Goal: Task Accomplishment & Management: Complete application form

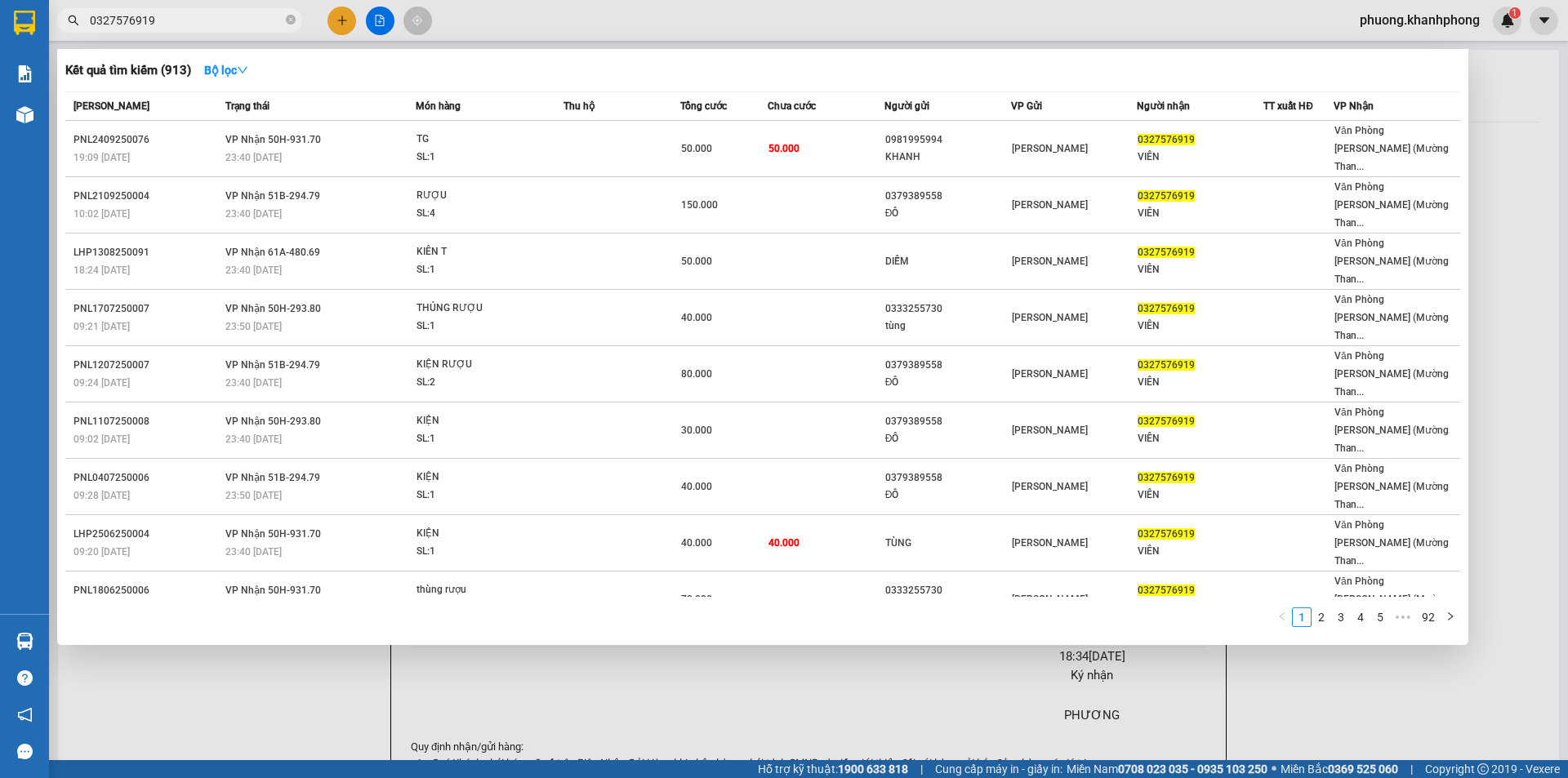
click at [342, 19] on div at bounding box center [784, 389] width 1568 height 778
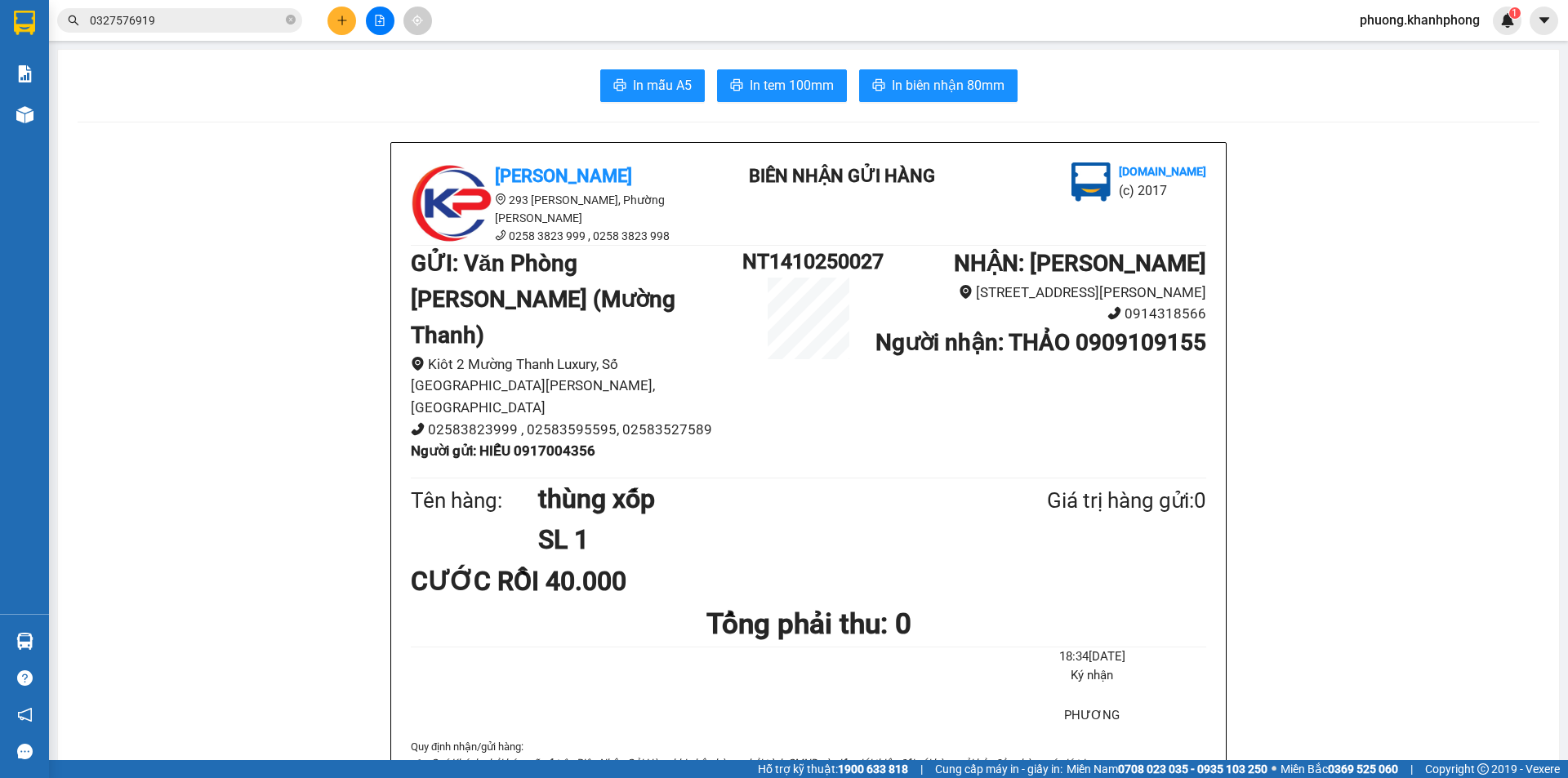
click at [343, 26] on button at bounding box center [341, 20] width 28 height 28
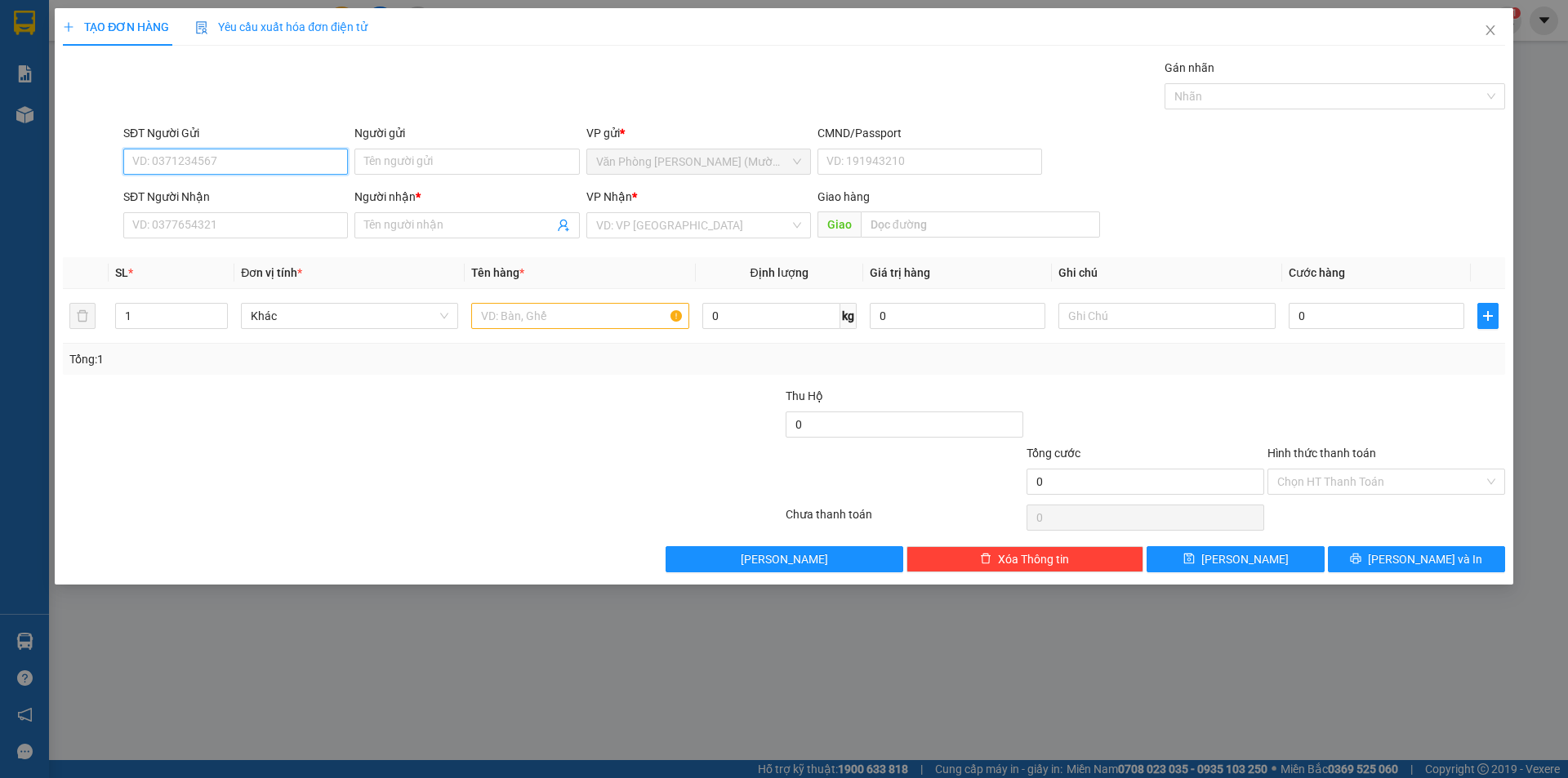
click at [267, 157] on input "SĐT Người Gửi" at bounding box center [235, 161] width 225 height 26
click at [463, 160] on input "Người gửi" at bounding box center [466, 161] width 225 height 26
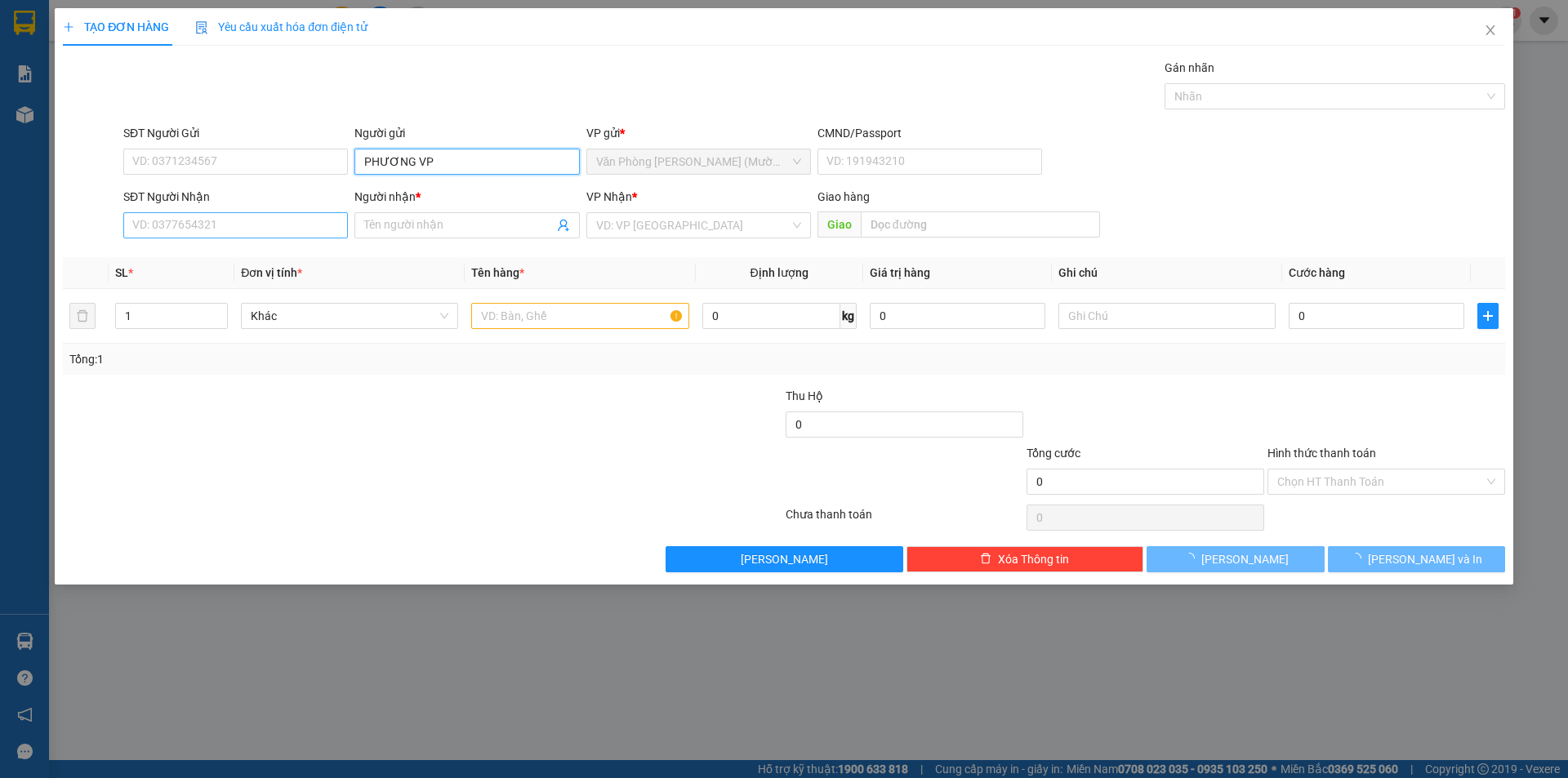
type input "PHƯƠNG VP"
click at [222, 224] on input "SĐT Người Nhận" at bounding box center [235, 225] width 225 height 26
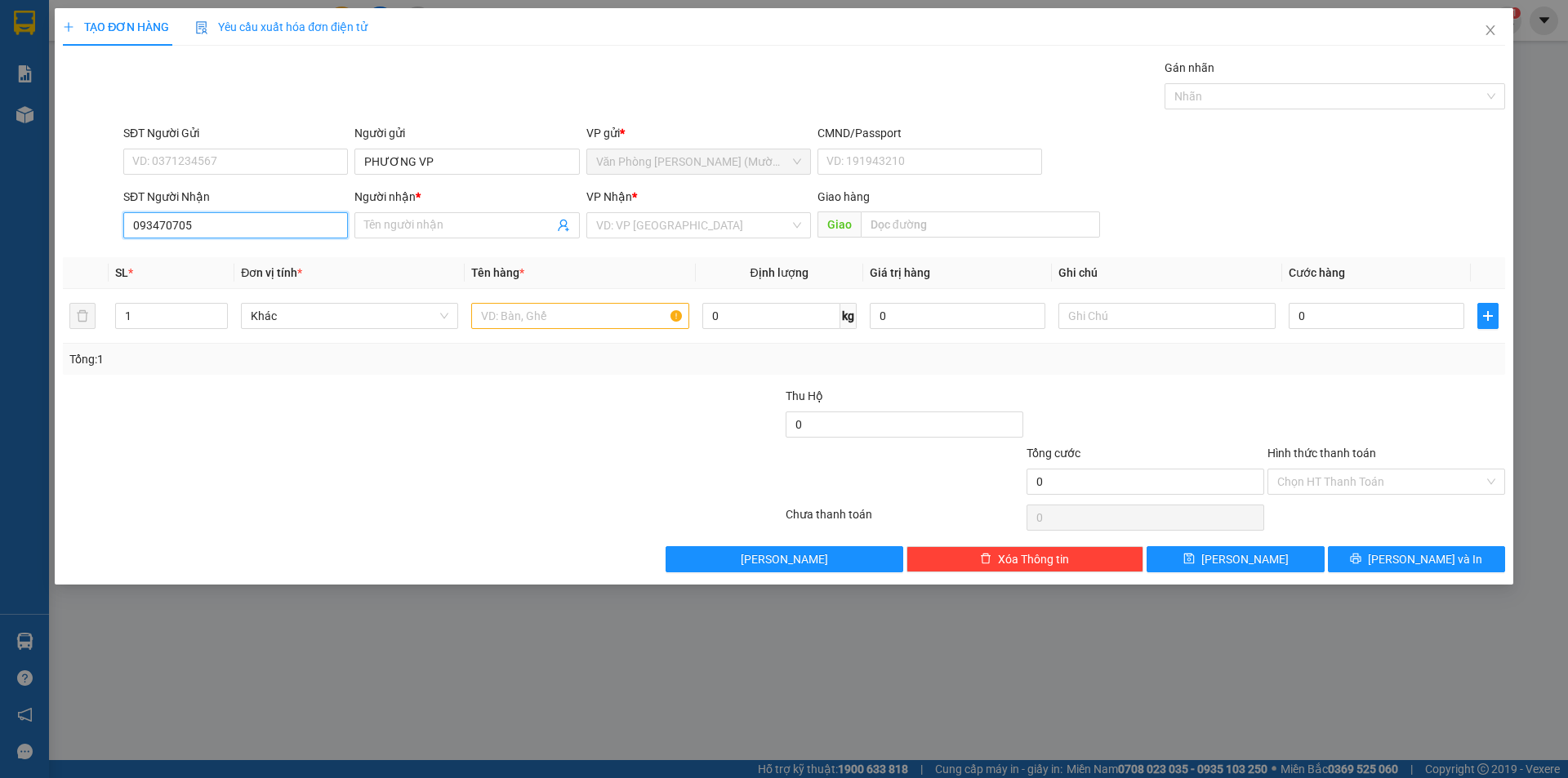
type input "0934707050"
click at [187, 262] on div "0934707050 - NHẬT VY" at bounding box center [235, 258] width 205 height 18
type input "NHẬT [PERSON_NAME]"
type input "0934707050"
click at [562, 313] on input "text" at bounding box center [579, 315] width 217 height 26
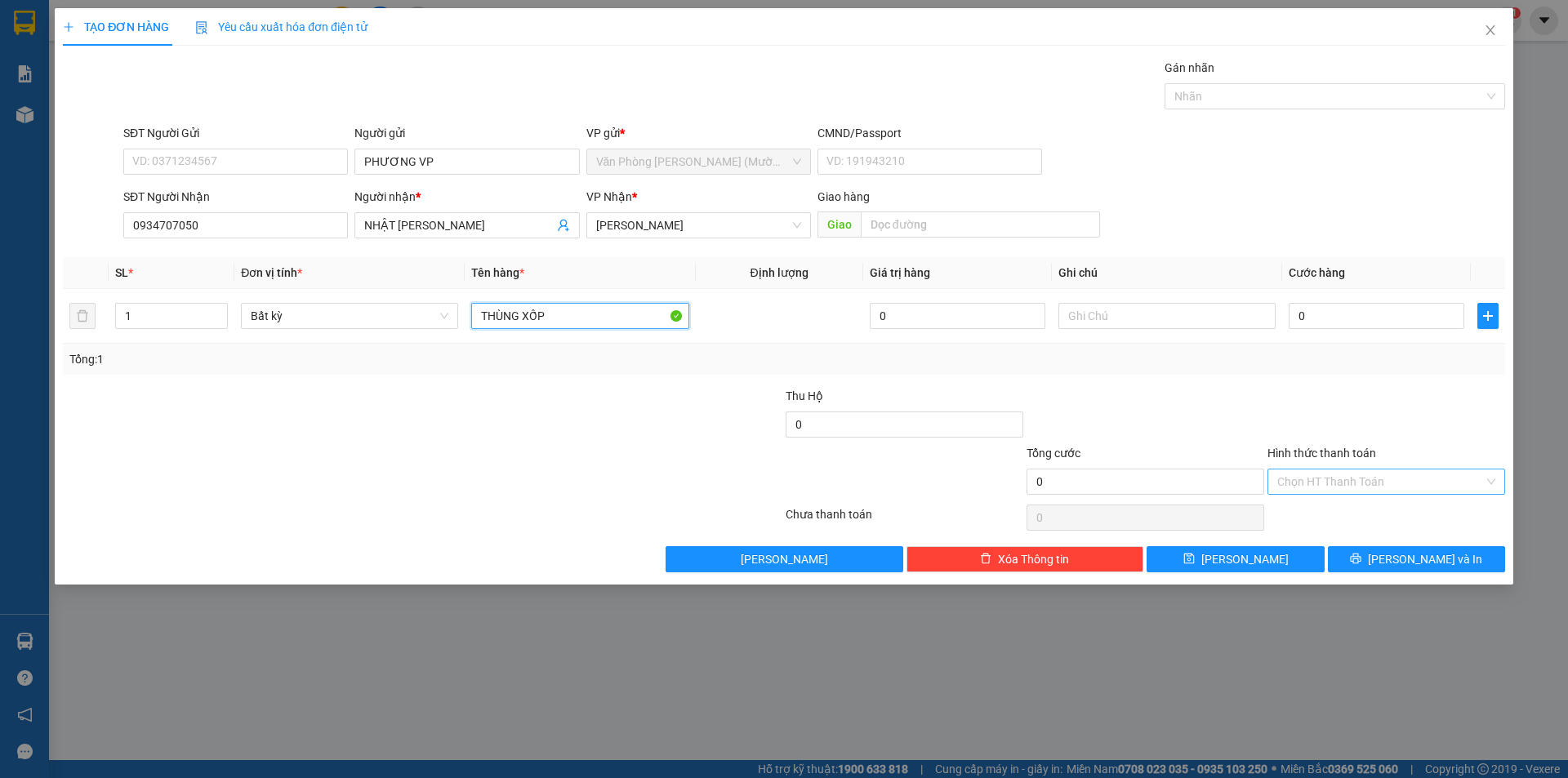
type input "THÙNG XỐP"
click at [1351, 476] on input "Hình thức thanh toán" at bounding box center [1380, 481] width 206 height 24
drag, startPoint x: 1302, startPoint y: 542, endPoint x: 1308, endPoint y: 520, distance: 22.8
click at [1301, 542] on div "Miễn phí" at bounding box center [1386, 541] width 218 height 18
click at [1380, 557] on button "[PERSON_NAME] và In" at bounding box center [1416, 559] width 177 height 26
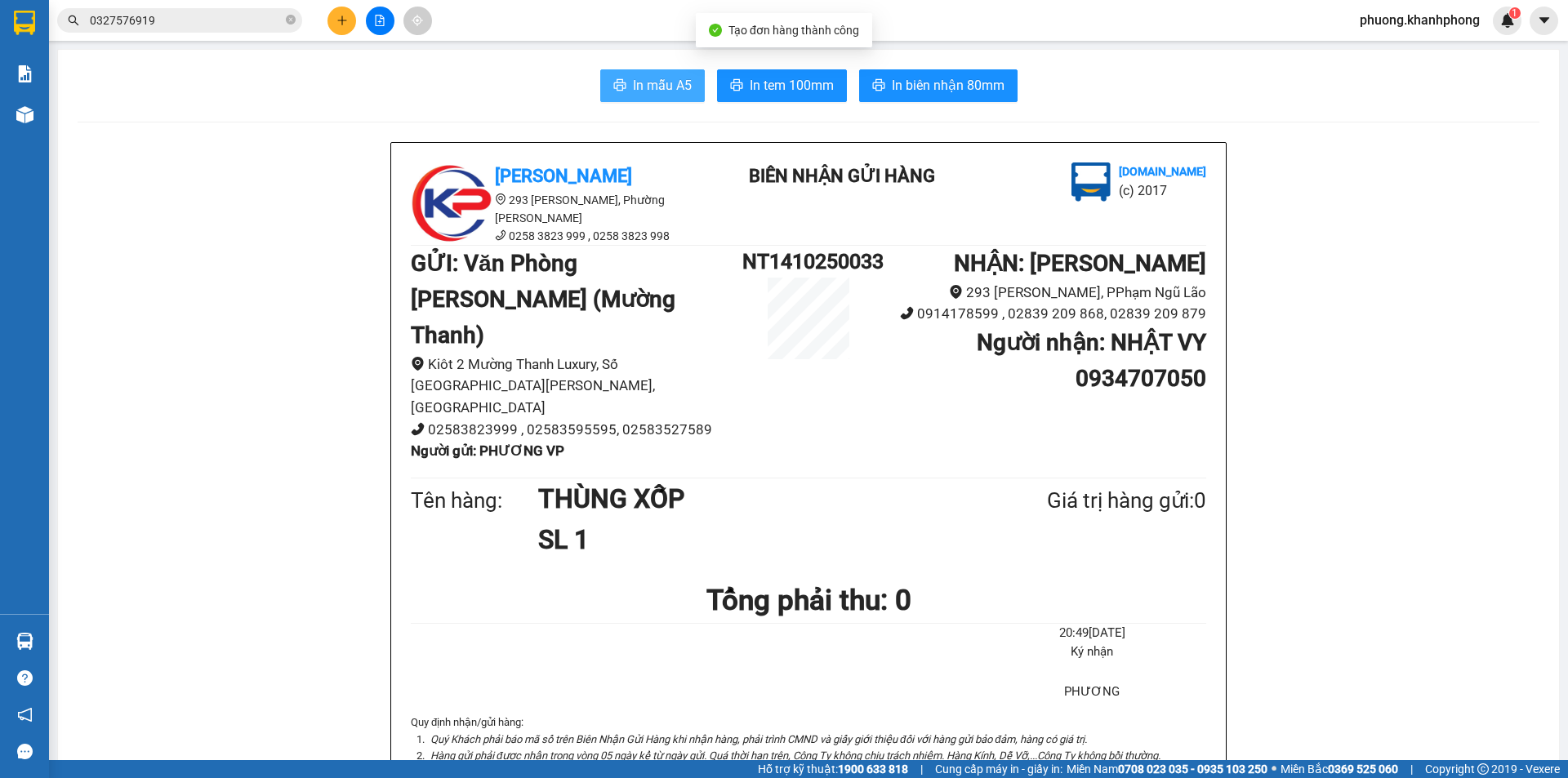
click at [675, 79] on span "In mẫu A5" at bounding box center [662, 85] width 58 height 20
click at [339, 13] on button at bounding box center [341, 20] width 28 height 28
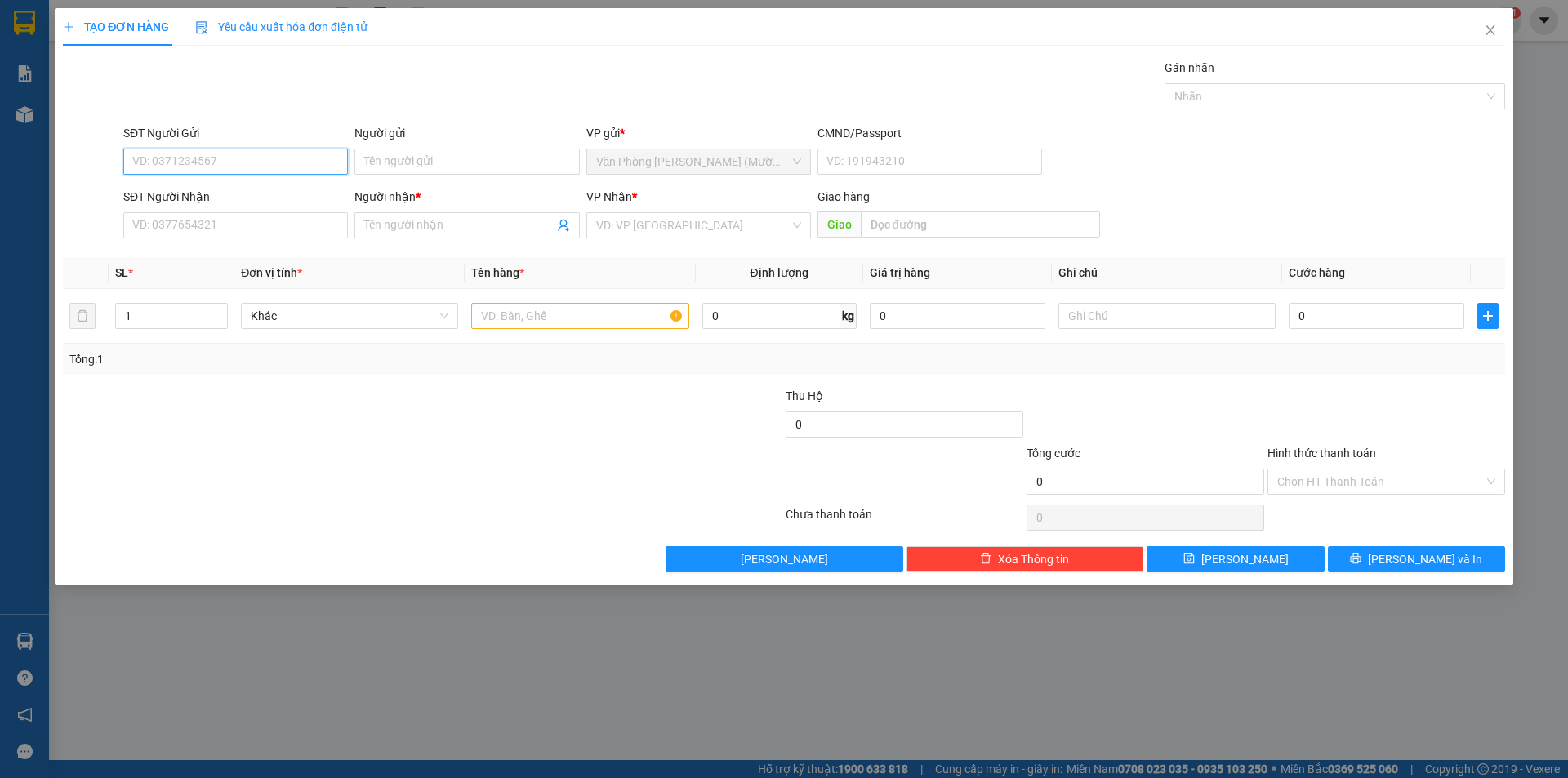
click at [249, 170] on input "SĐT Người Gửi" at bounding box center [235, 161] width 225 height 26
type input "0961381530"
click at [208, 194] on div "0961381530 - QUYÊN" at bounding box center [235, 194] width 205 height 18
type input "QUYÊN"
type input "0961381530"
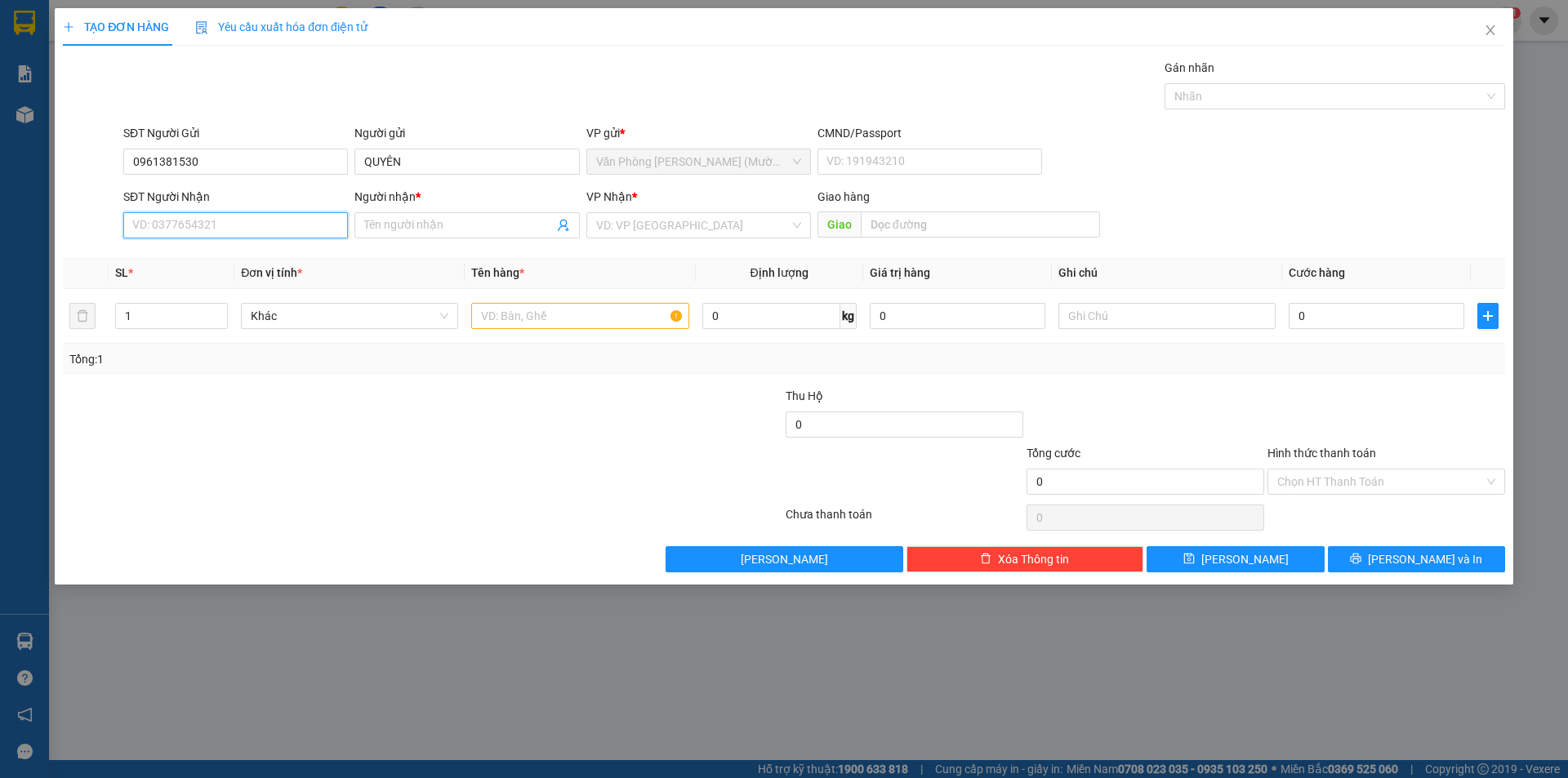
click at [203, 218] on input "SĐT Người Nhận" at bounding box center [235, 225] width 225 height 26
click at [240, 280] on div "0963140123 - MEDLATEC HCM" at bounding box center [235, 284] width 205 height 18
type input "0963140123"
type input "MEDLATEC HCM"
click at [554, 321] on input "text" at bounding box center [579, 315] width 217 height 26
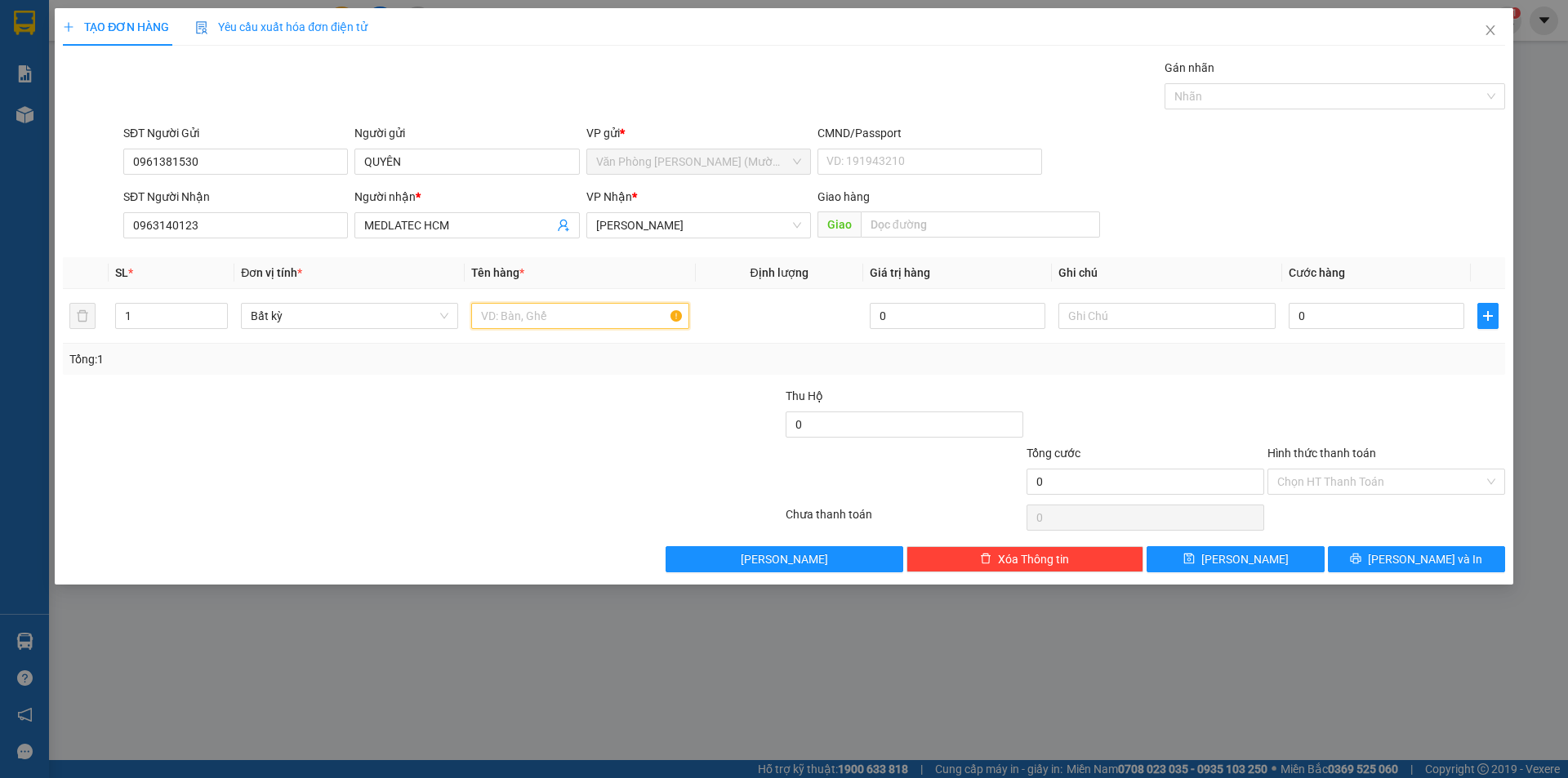
type input "R"
type input "THÙNG XỐP"
type input "3"
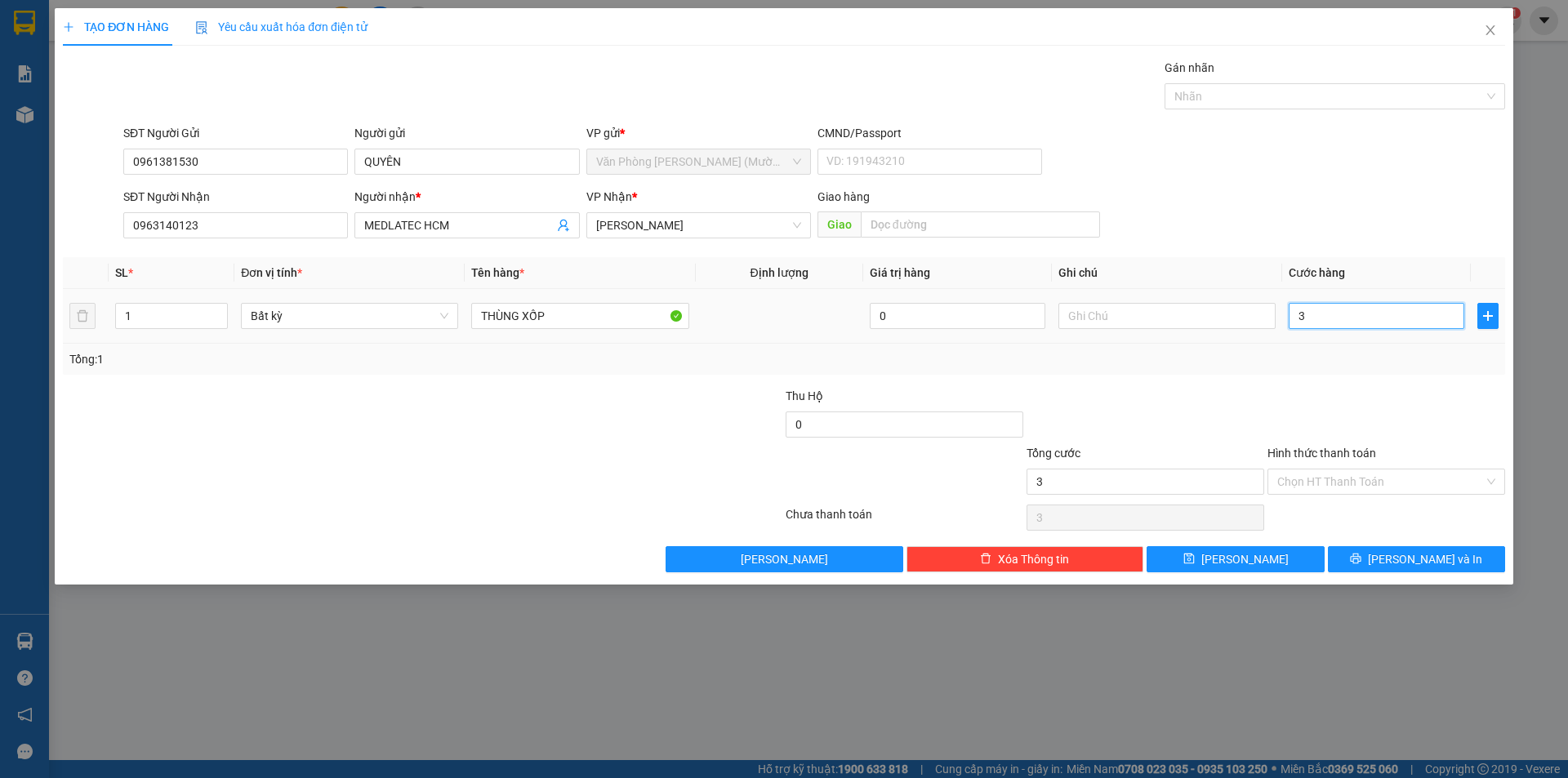
type input "30"
type input "30.000"
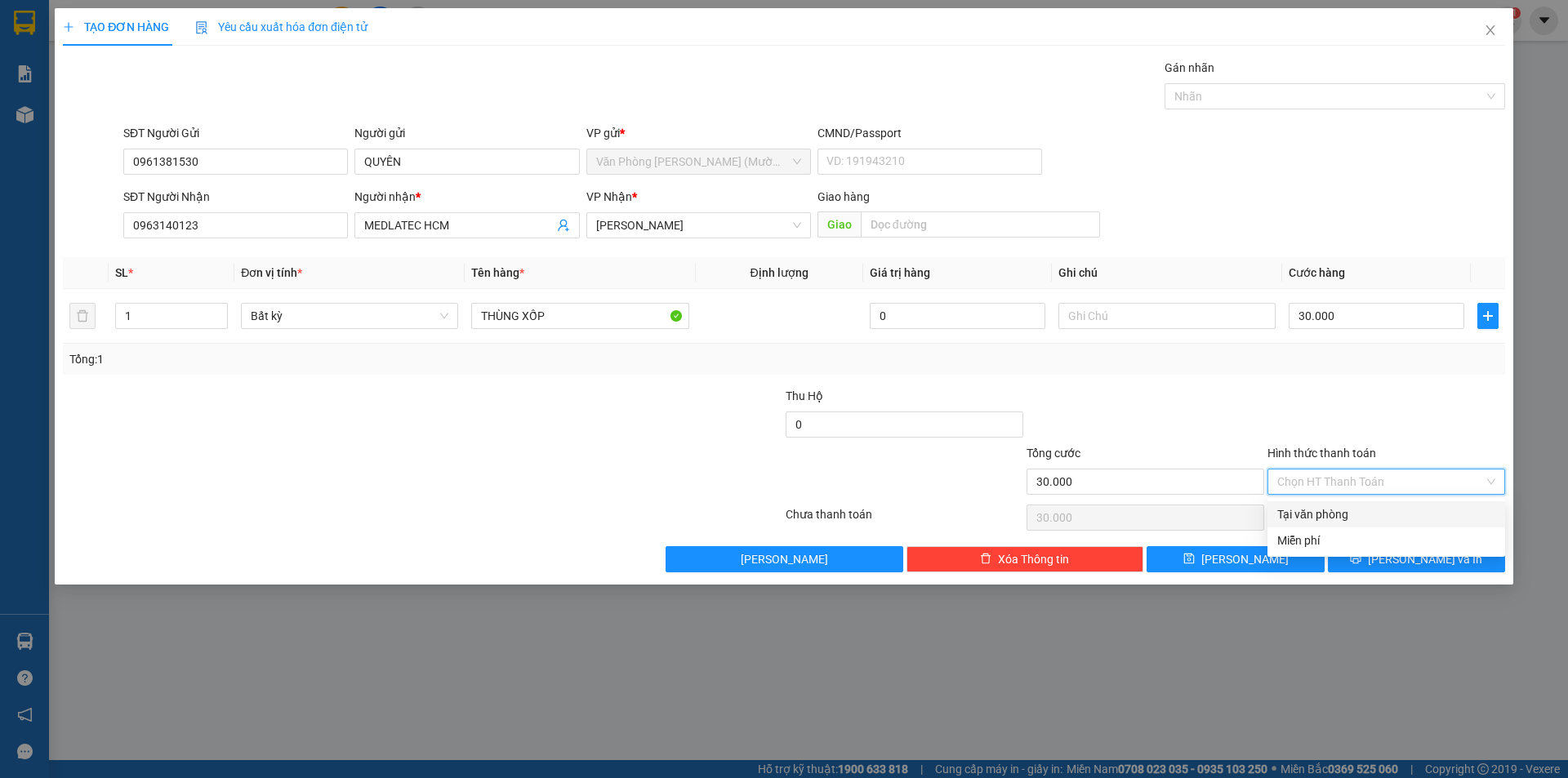
click at [1322, 485] on input "Hình thức thanh toán" at bounding box center [1380, 481] width 206 height 24
click at [1331, 518] on div "Tại văn phòng" at bounding box center [1386, 514] width 218 height 18
type input "0"
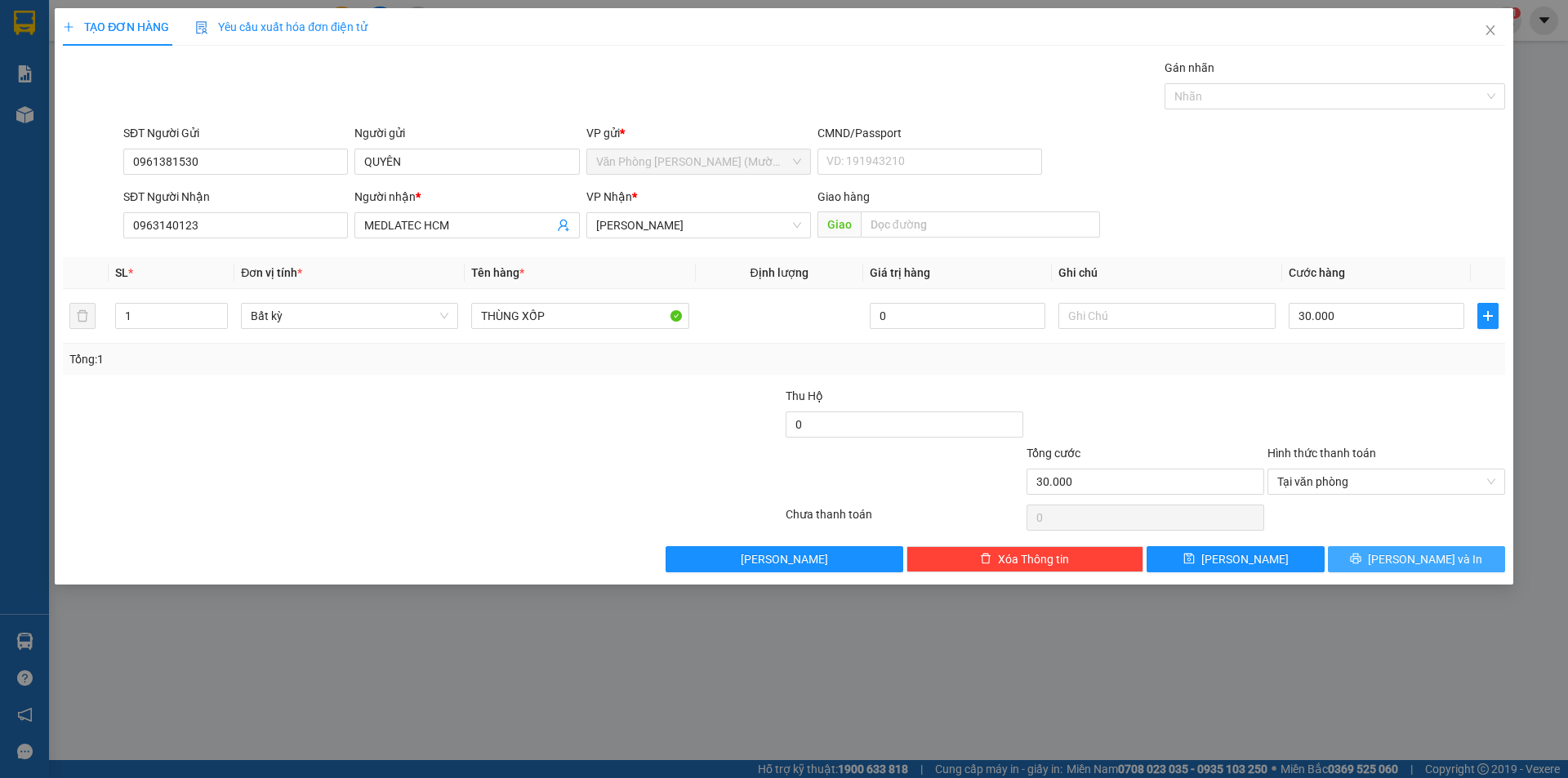
click at [1361, 554] on icon "printer" at bounding box center [1356, 558] width 11 height 11
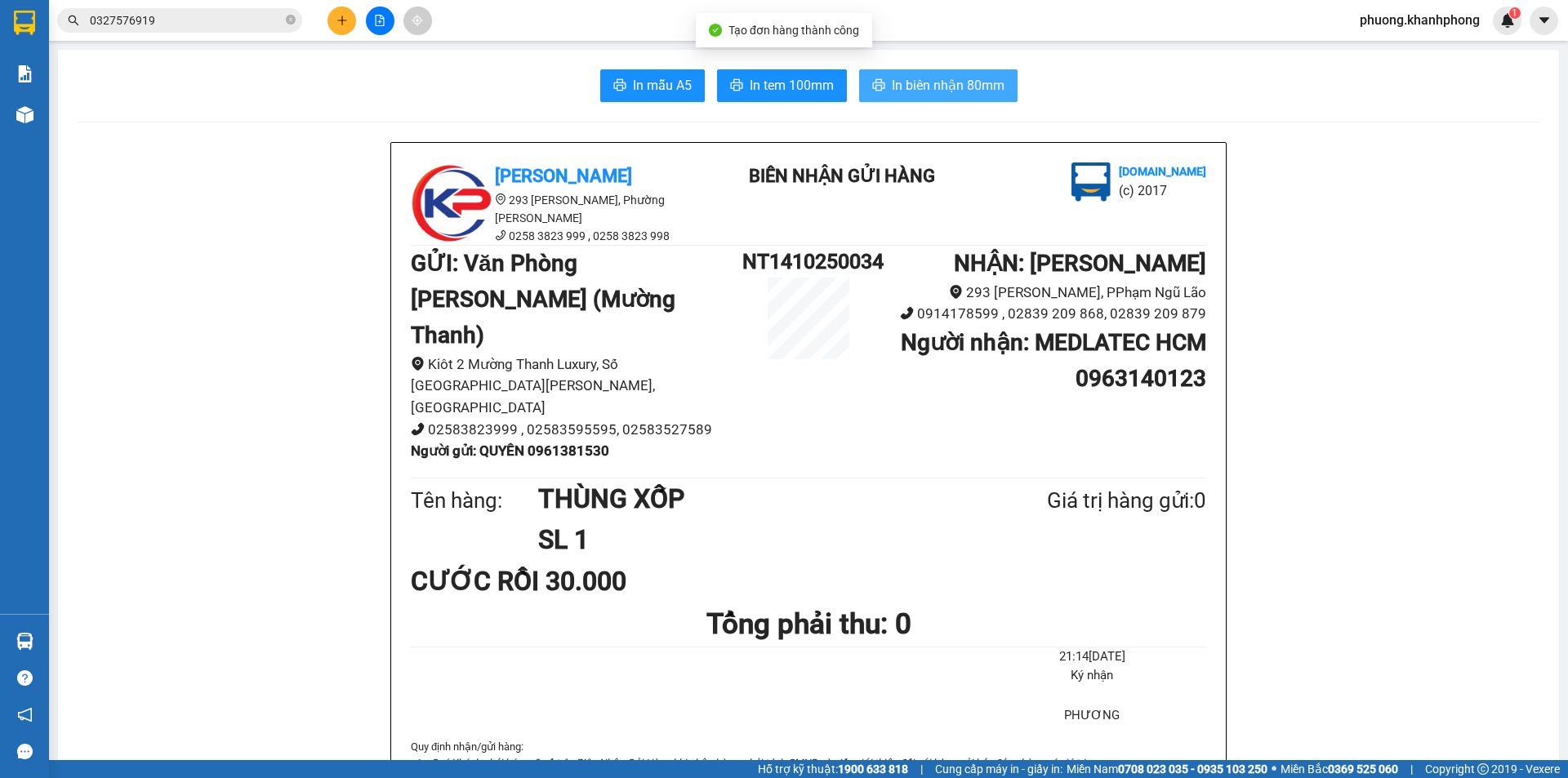
click at [969, 83] on span "In biên nhận 80mm" at bounding box center [948, 85] width 113 height 20
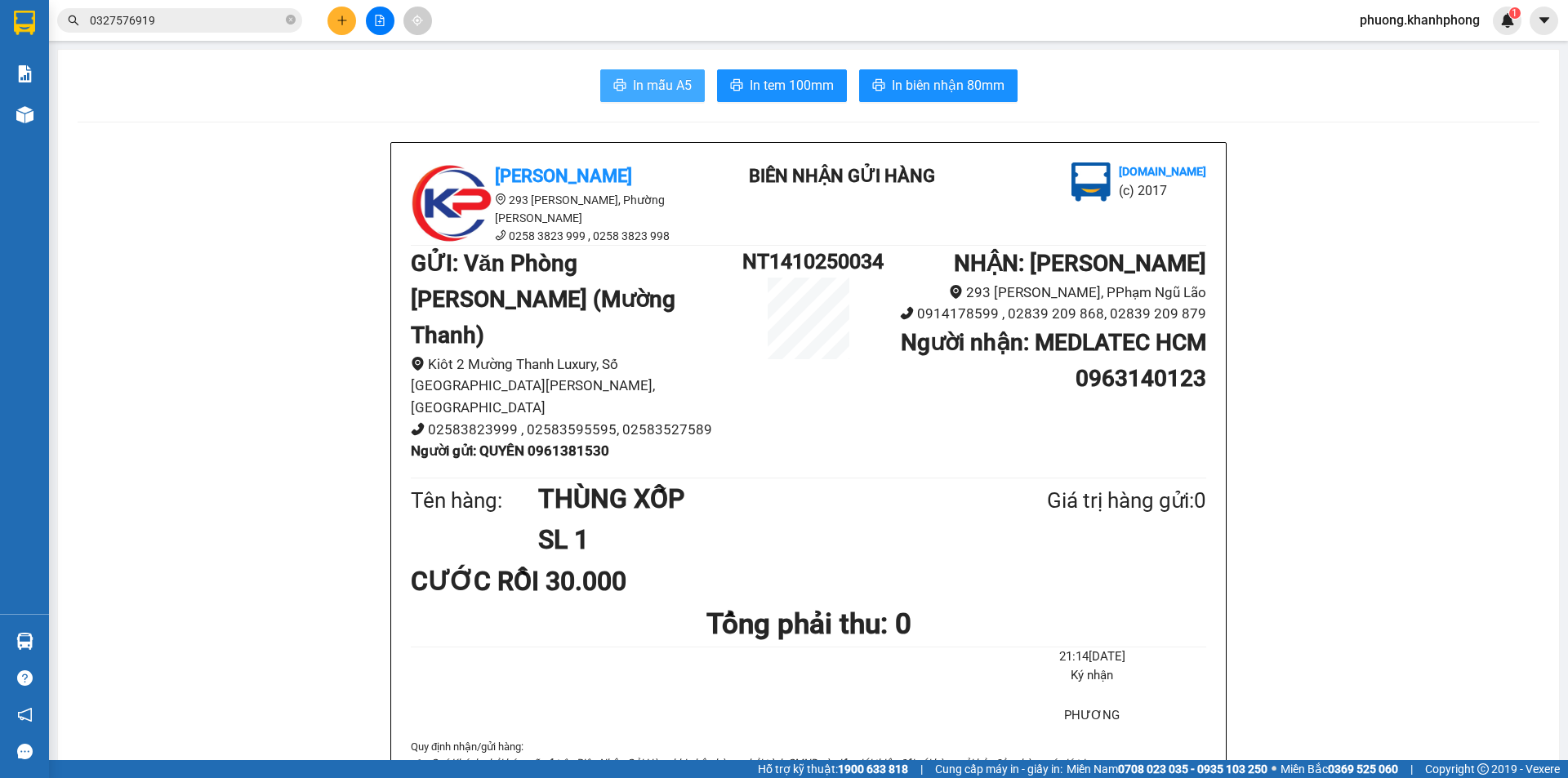
click at [644, 79] on span "In mẫu A5" at bounding box center [662, 85] width 58 height 20
click at [339, 22] on icon "plus" at bounding box center [342, 20] width 12 height 12
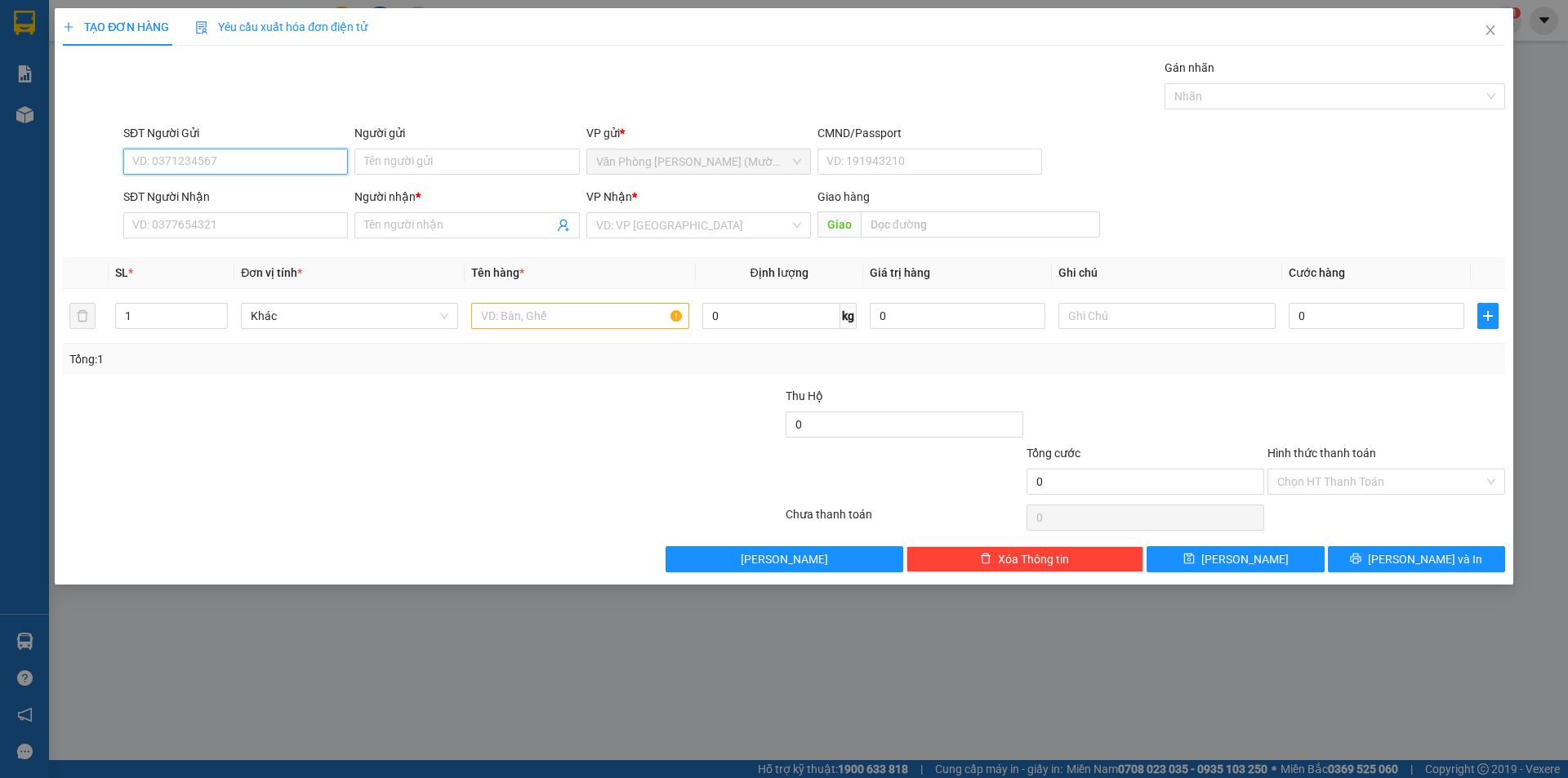
click at [161, 157] on input "SĐT Người Gửi" at bounding box center [235, 161] width 225 height 26
paste input "0906070448"
type input "0906070448"
click at [221, 198] on div "0906070448 - [PERSON_NAME]" at bounding box center [235, 194] width 205 height 18
type input "CÔ TRINH"
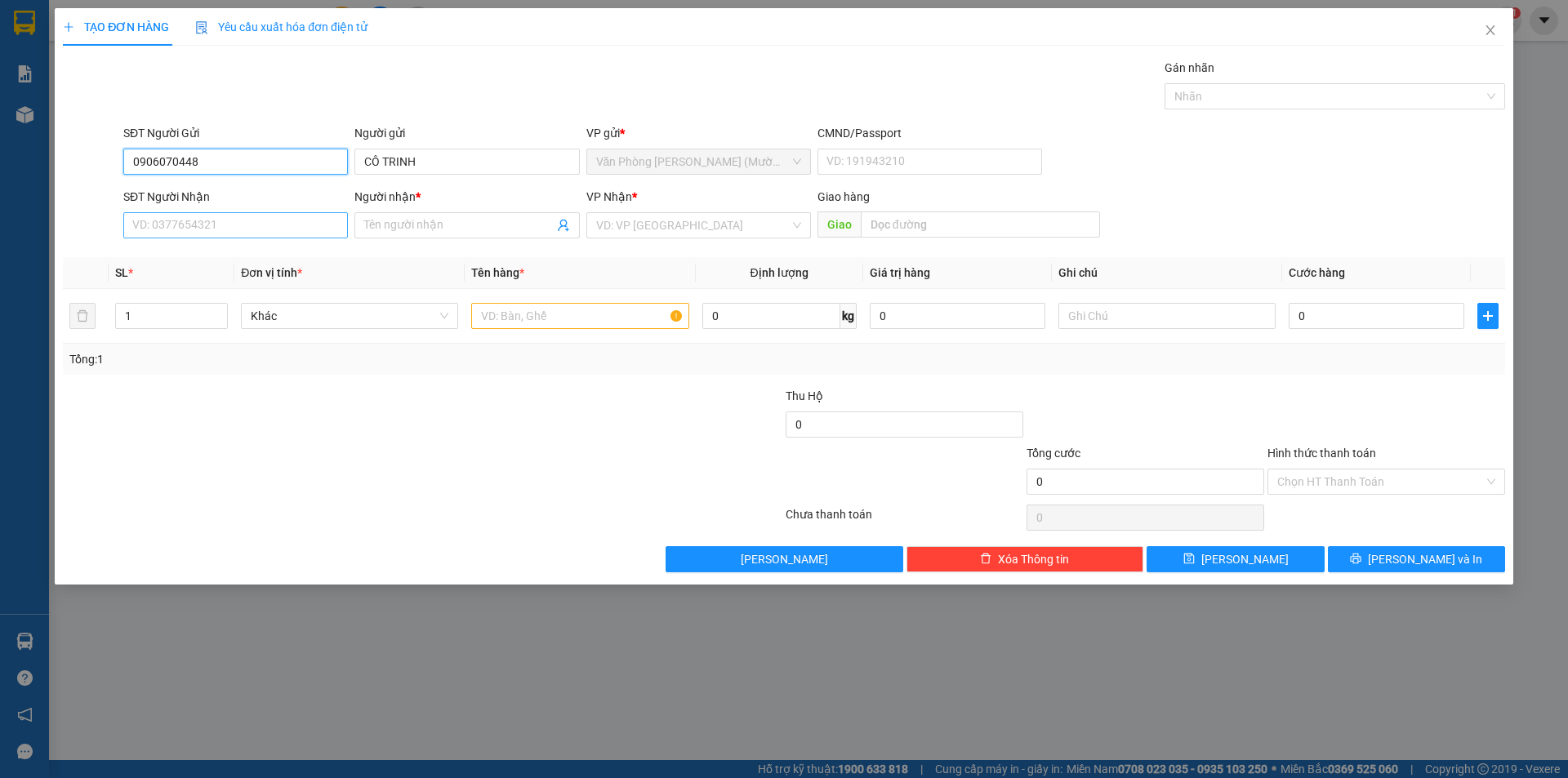
type input "0906070448"
click at [244, 230] on input "SĐT Người Nhận" at bounding box center [235, 225] width 225 height 26
paste input "0906070448"
type input "0906070448"
click at [239, 255] on div "0906070448 - [PERSON_NAME]" at bounding box center [235, 258] width 205 height 18
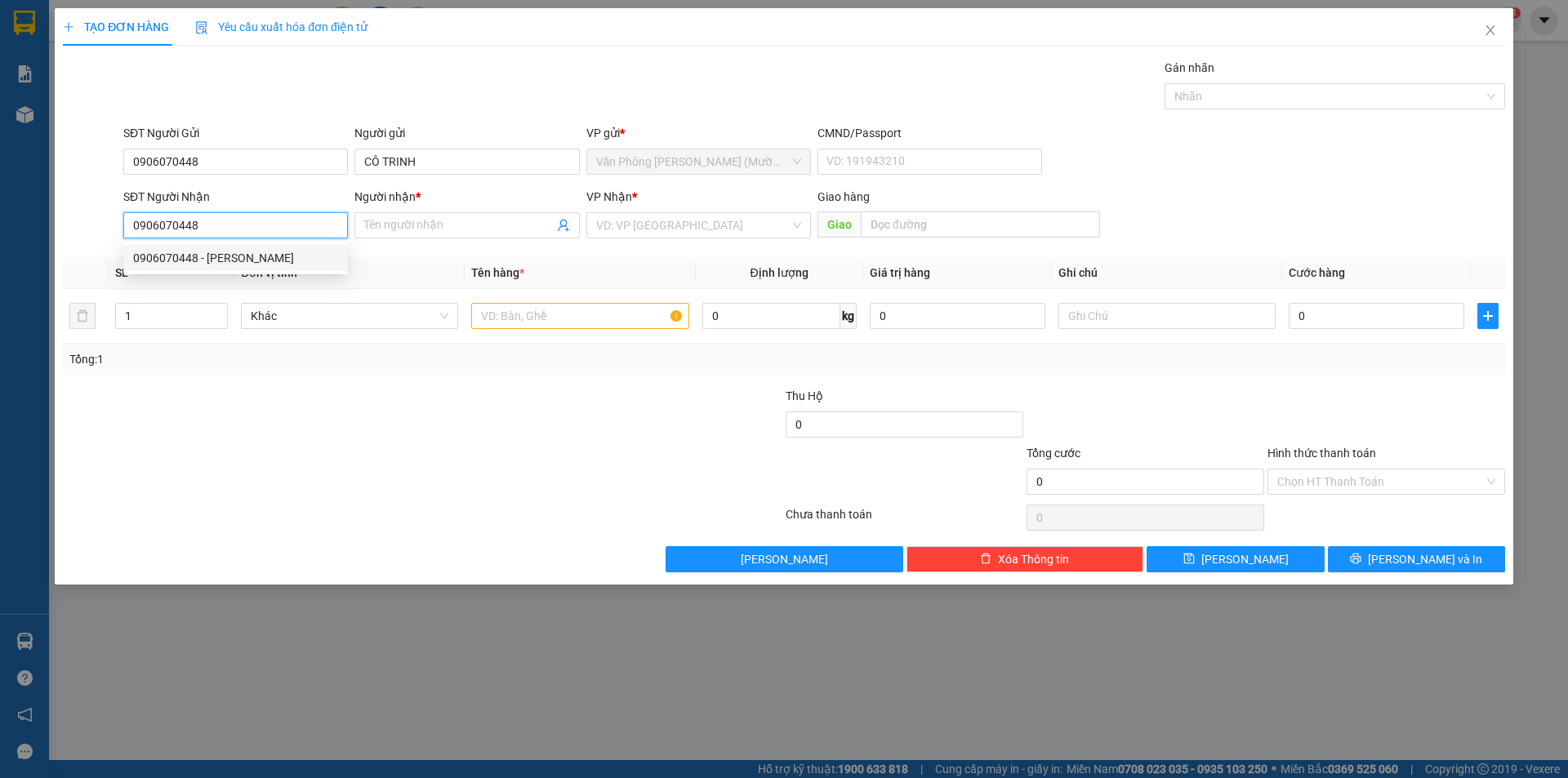
type input "CÔ TRINH"
type input "0906070448"
click at [551, 317] on input "text" at bounding box center [579, 315] width 217 height 26
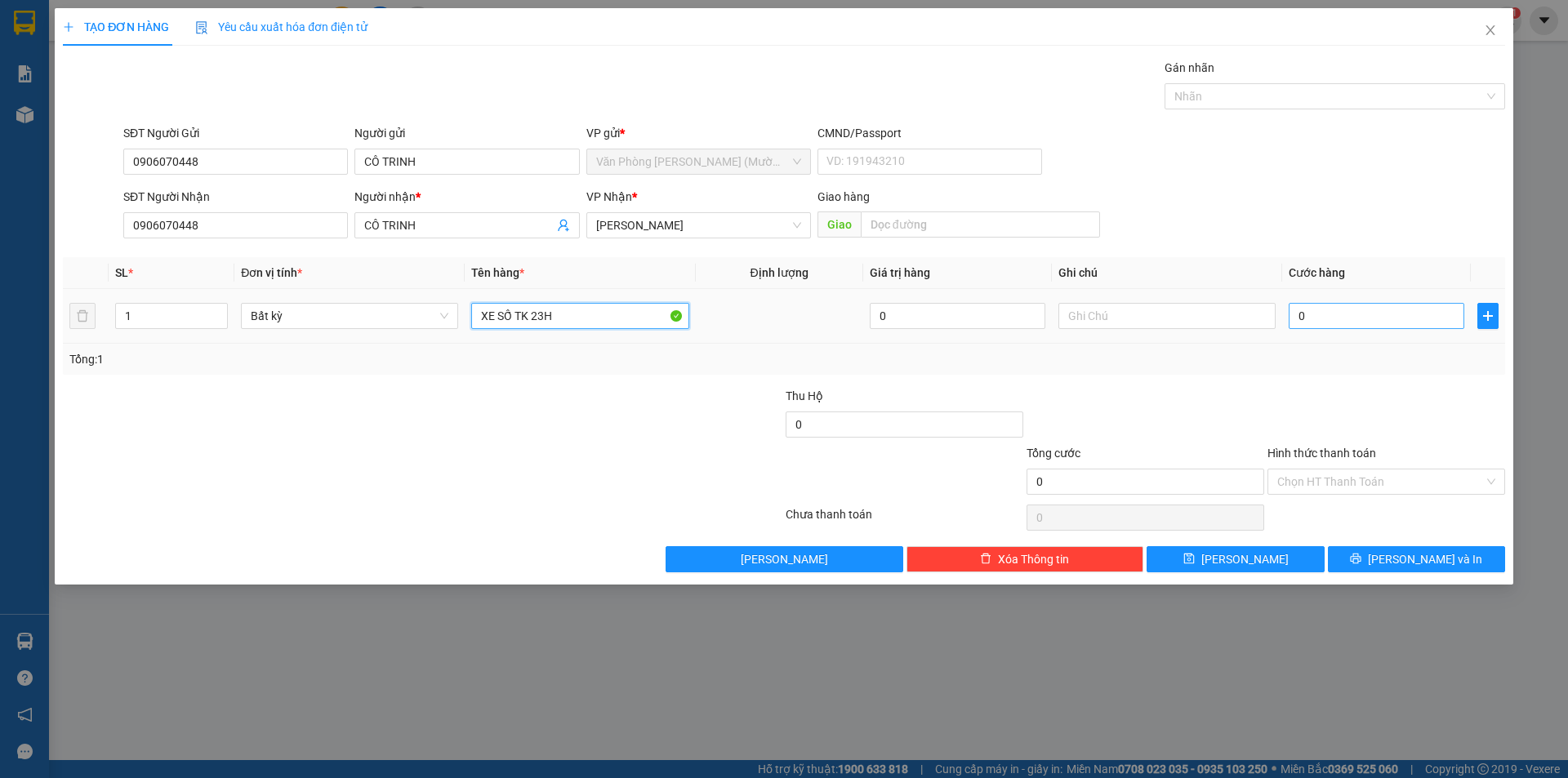
type input "XE SỐ TK 23H"
click at [1382, 320] on input "0" at bounding box center [1376, 315] width 175 height 26
type input "3"
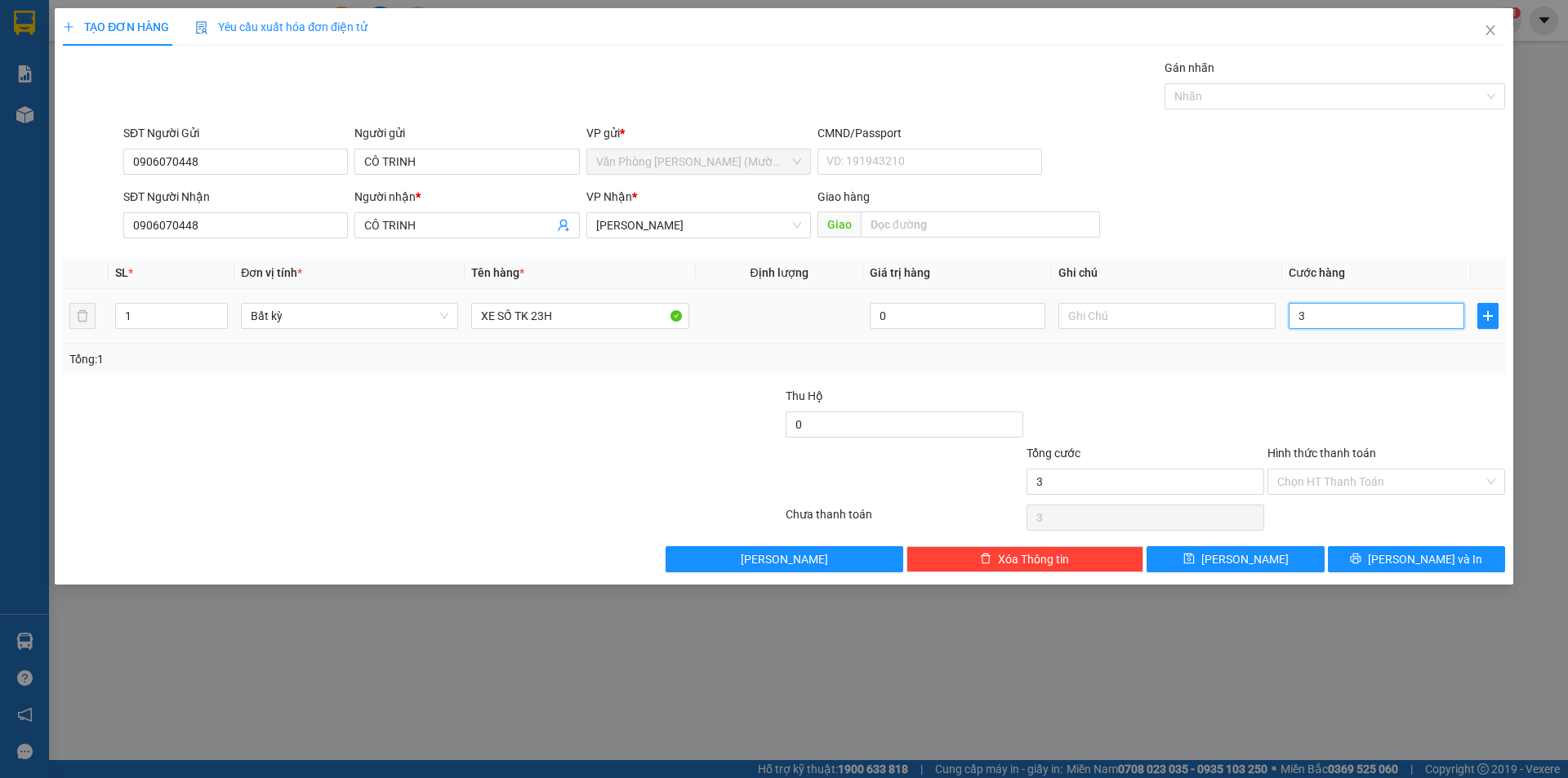
type input "35"
type input "350"
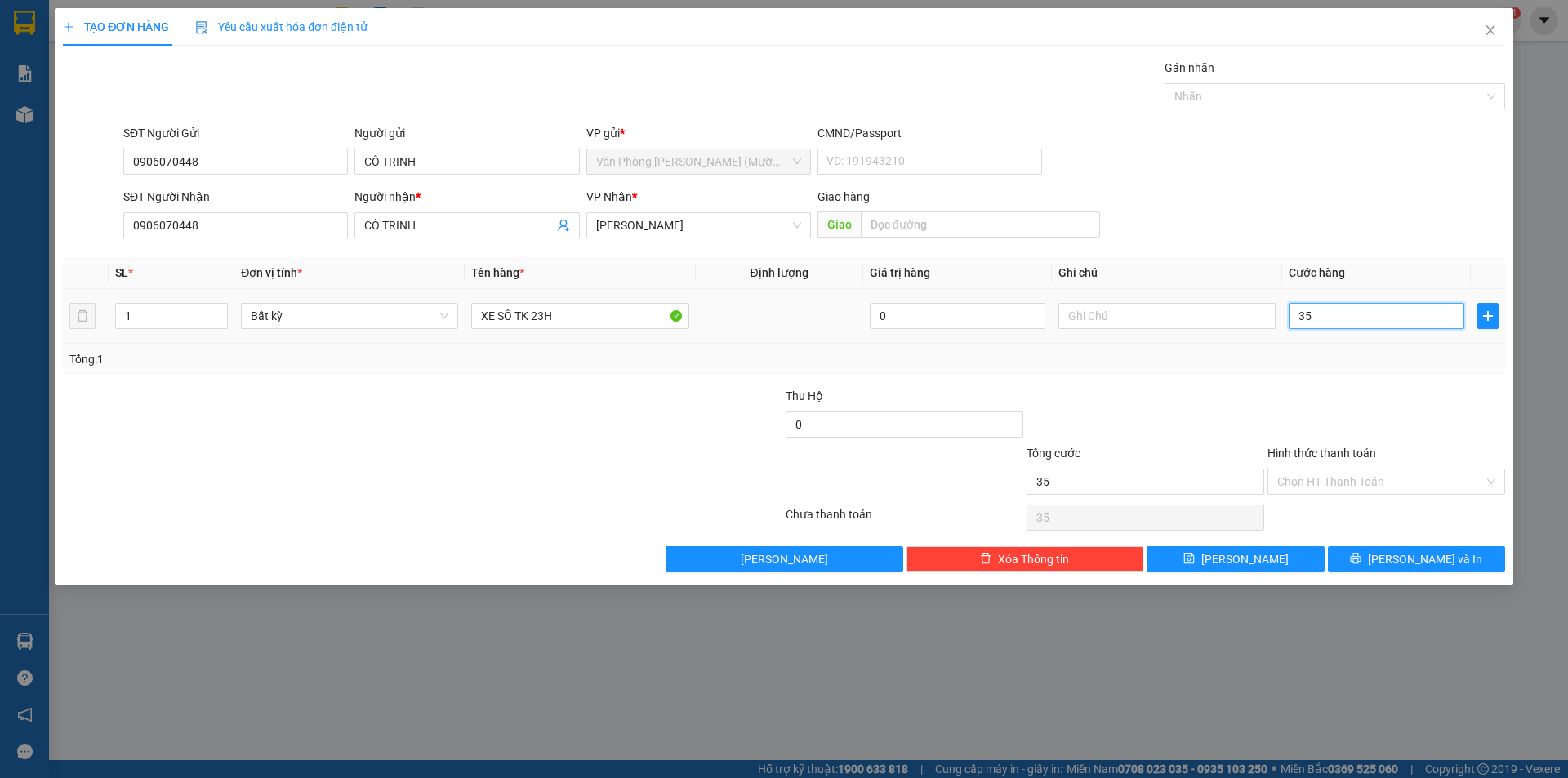
type input "350"
type input "350.000"
click at [1265, 379] on div "Transit Pickup Surcharge Ids Transit Deliver Surcharge Ids Transit Deliver Surc…" at bounding box center [784, 315] width 1443 height 513
click at [1303, 478] on input "Hình thức thanh toán" at bounding box center [1380, 481] width 206 height 24
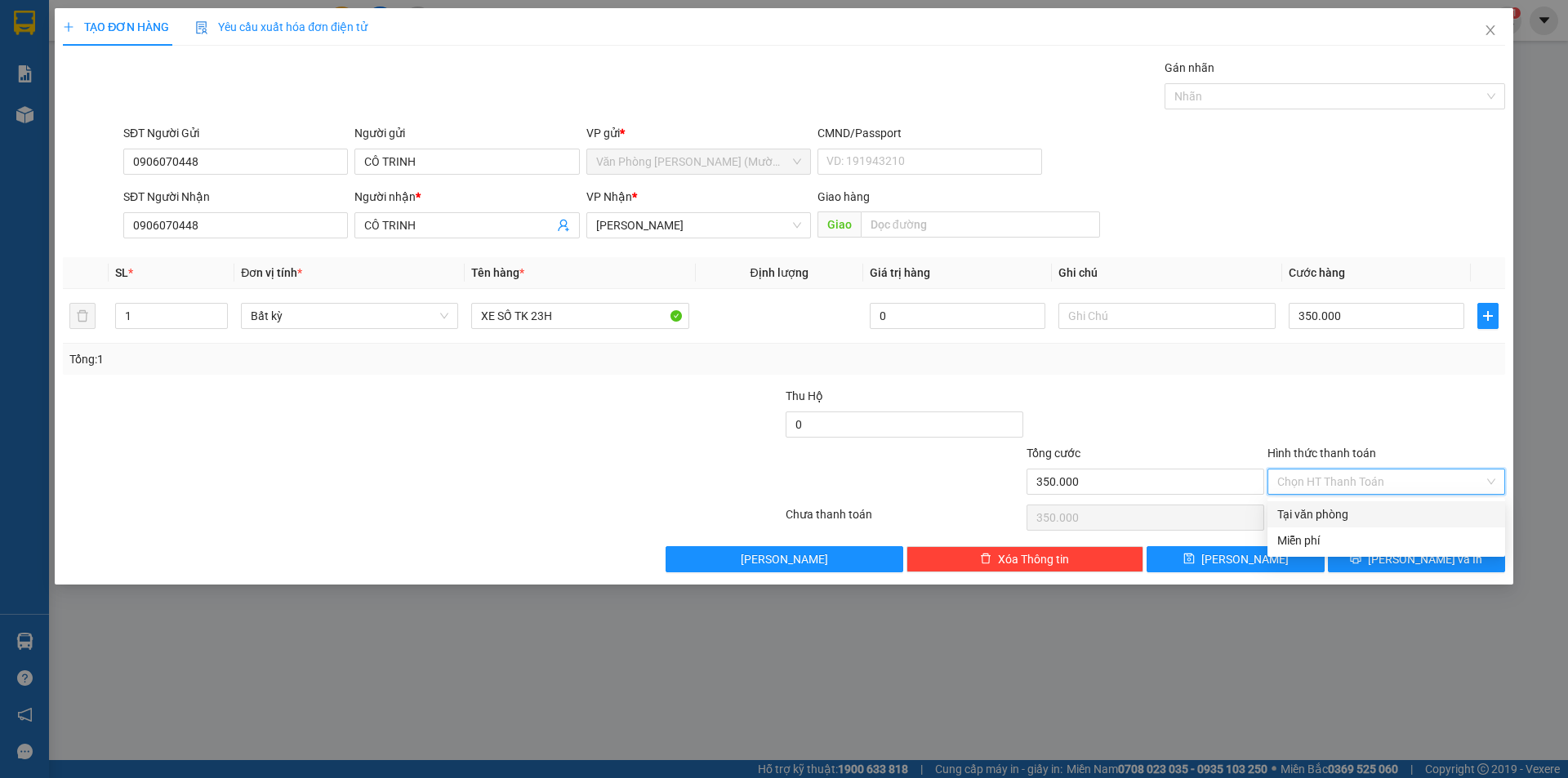
click at [1312, 512] on div "Tại văn phòng" at bounding box center [1386, 514] width 218 height 18
type input "0"
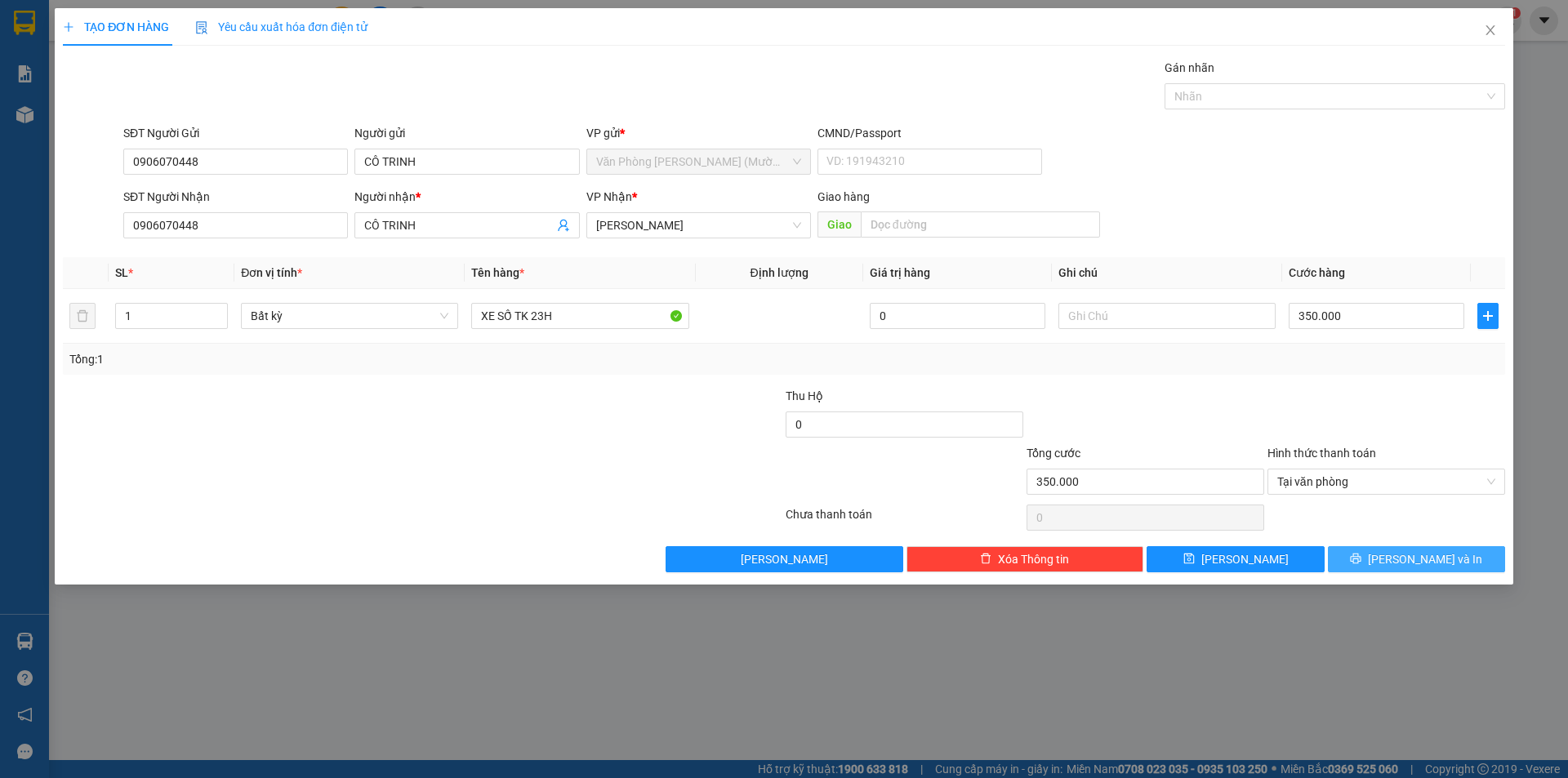
click at [1361, 558] on icon "printer" at bounding box center [1356, 558] width 12 height 12
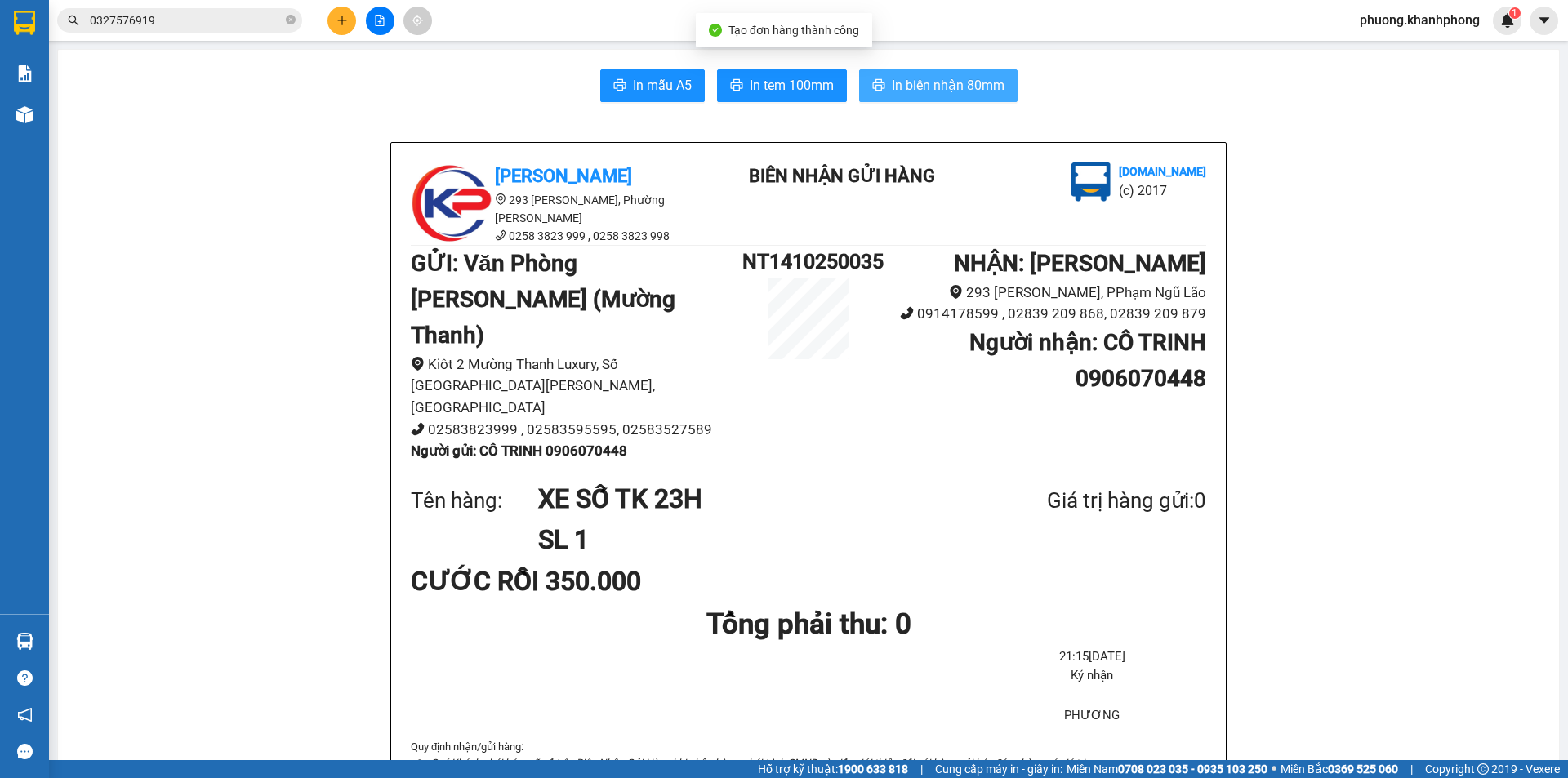
click at [930, 88] on span "In biên nhận 80mm" at bounding box center [948, 85] width 113 height 20
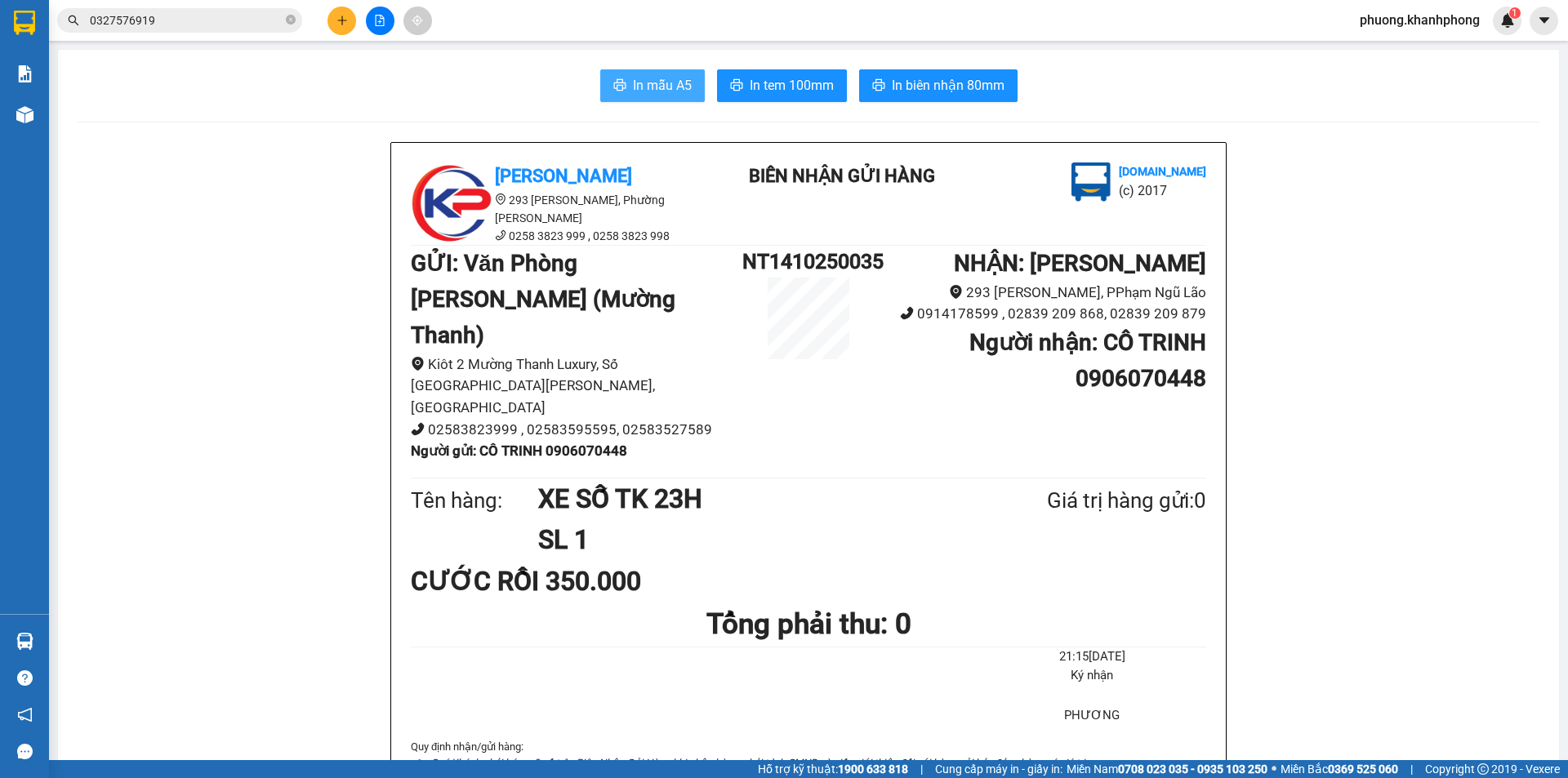
click at [659, 87] on span "In mẫu A5" at bounding box center [662, 85] width 58 height 20
click at [831, 252] on h1 "NT1410250035" at bounding box center [808, 262] width 132 height 32
copy h1 "NT1410250035"
